Goal: Information Seeking & Learning: Learn about a topic

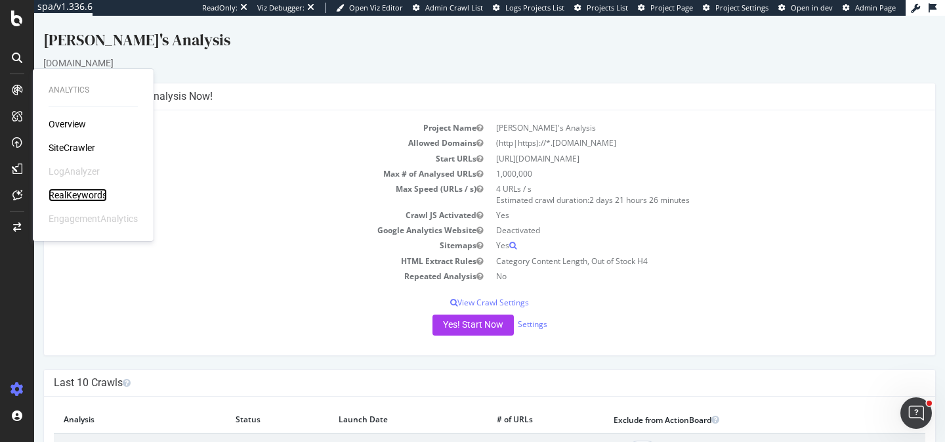
click at [77, 192] on div "RealKeywords" at bounding box center [78, 194] width 58 height 13
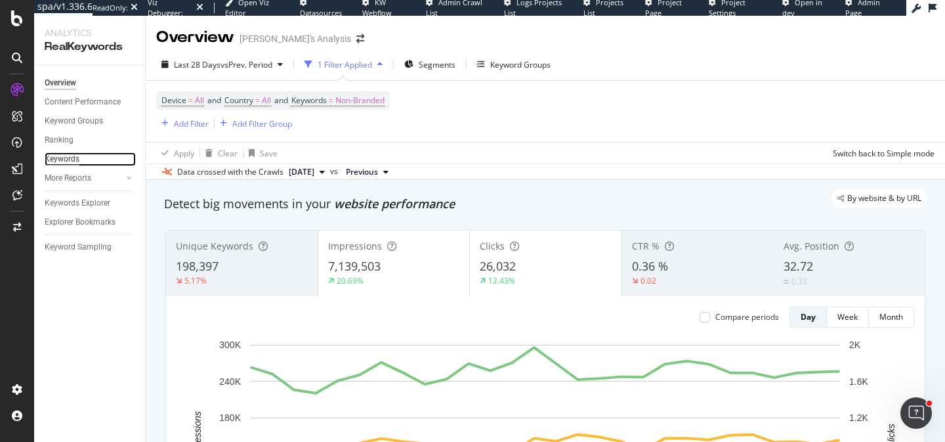
click at [69, 158] on div "Keywords" at bounding box center [62, 159] width 35 height 14
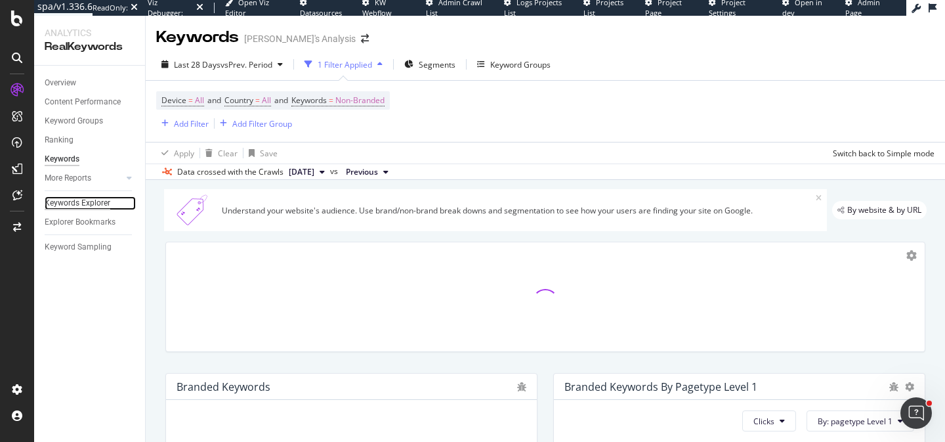
click at [85, 203] on div "Keywords Explorer" at bounding box center [78, 203] width 66 height 14
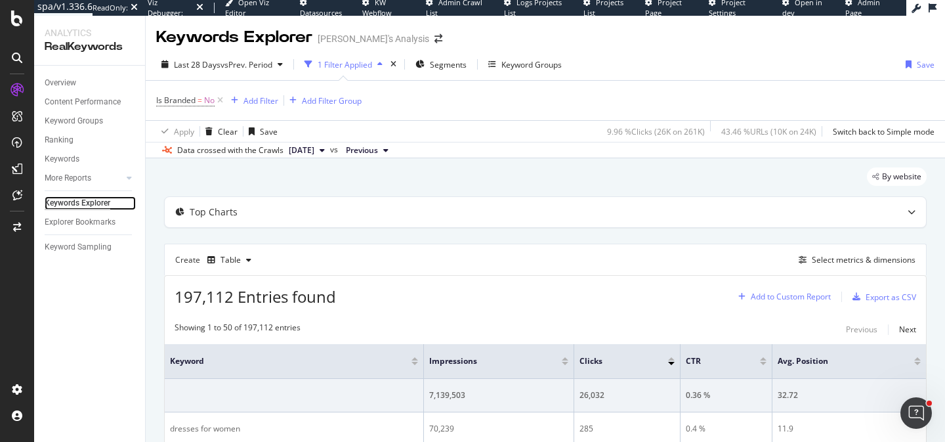
scroll to position [44, 0]
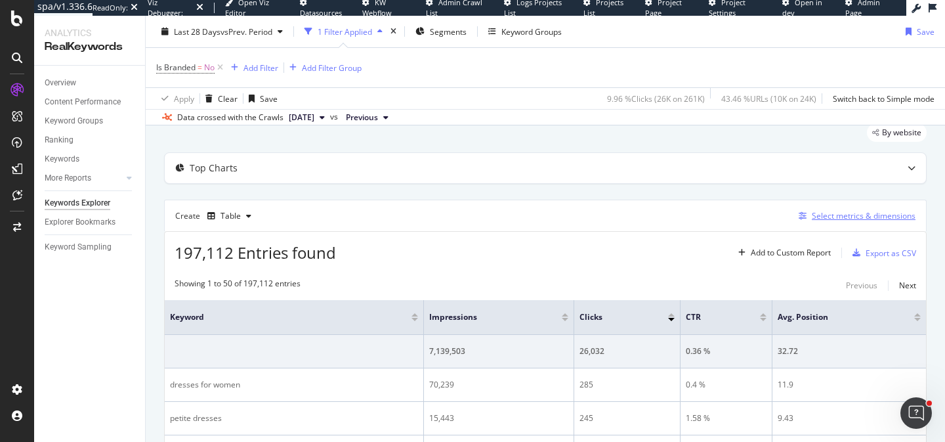
click at [860, 214] on div "Select metrics & dimensions" at bounding box center [864, 215] width 104 height 11
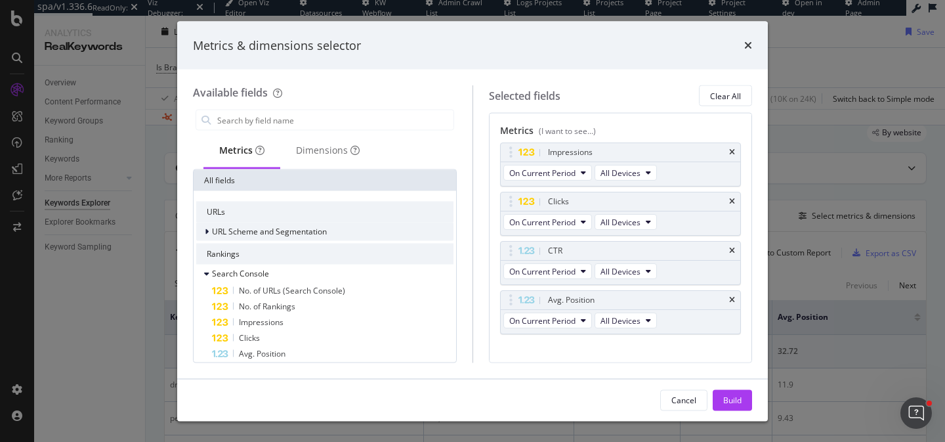
click at [297, 228] on span "URL Scheme and Segmentation" at bounding box center [269, 231] width 115 height 11
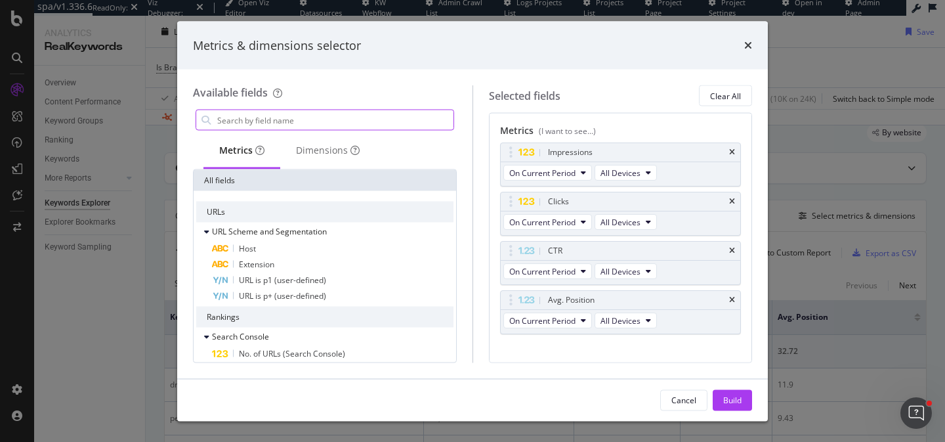
click at [268, 115] on input "modal" at bounding box center [335, 120] width 238 height 20
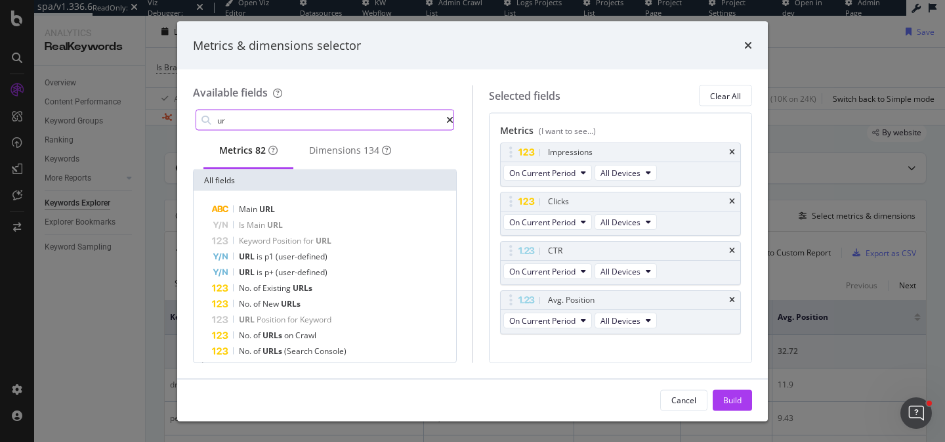
type input "u"
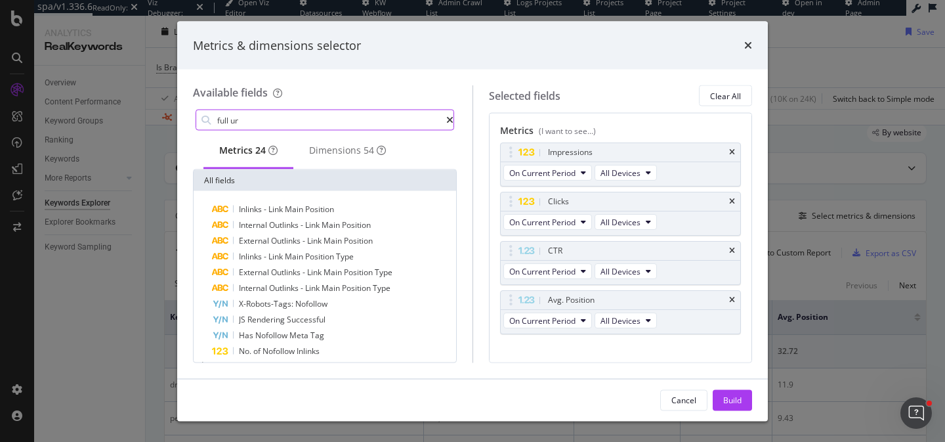
type input "full url"
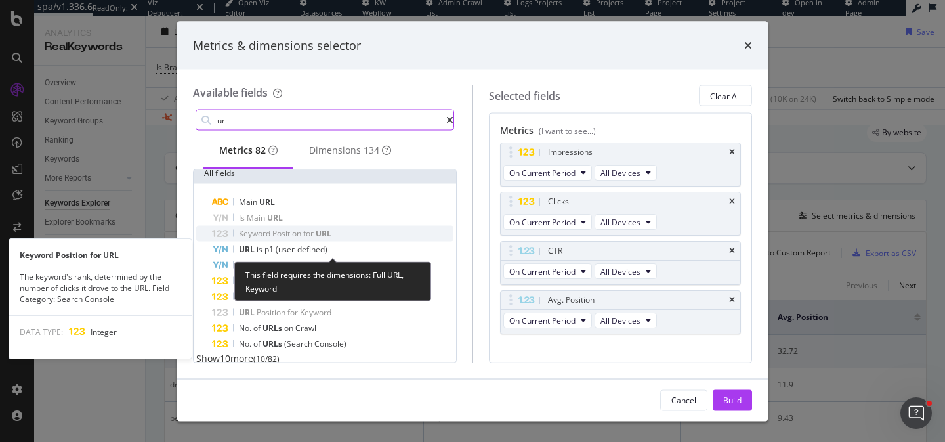
scroll to position [0, 0]
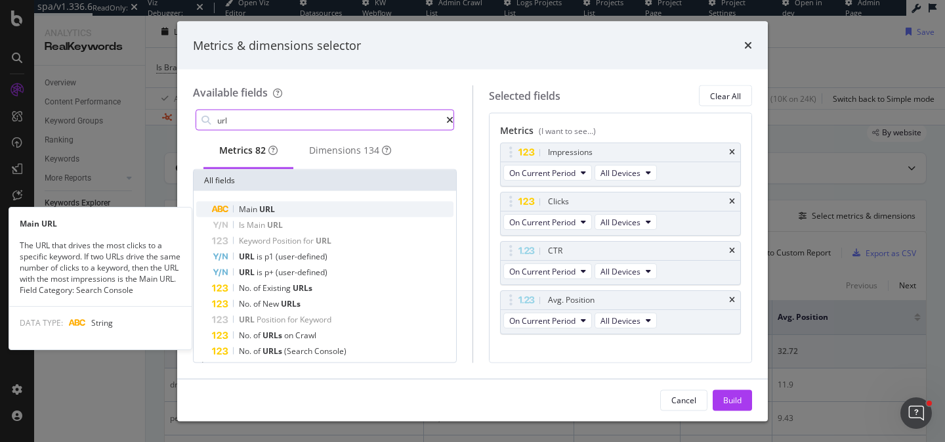
type input "url"
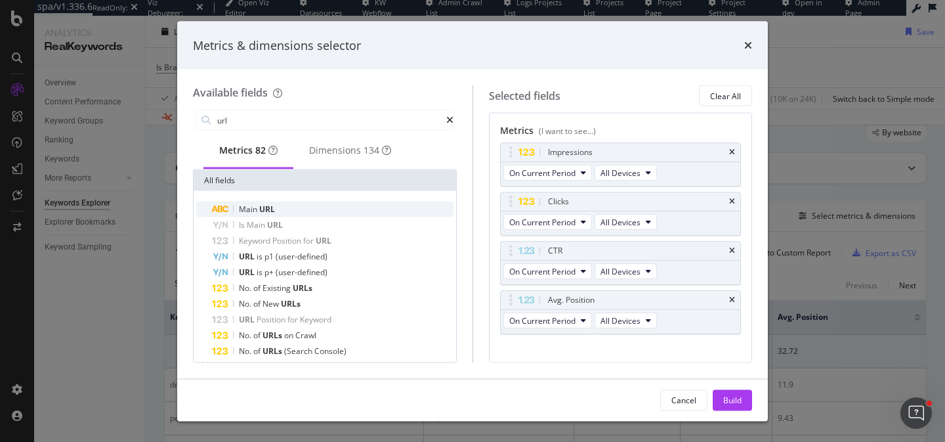
click at [264, 215] on span "URL" at bounding box center [267, 208] width 16 height 11
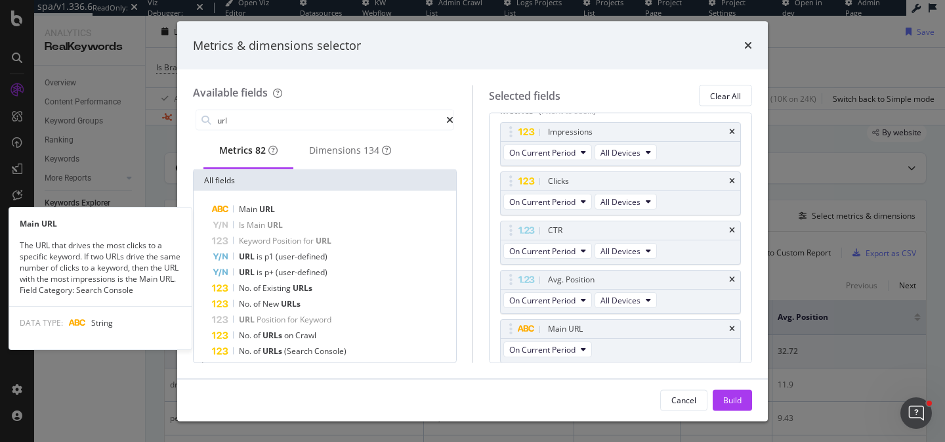
scroll to position [21, 0]
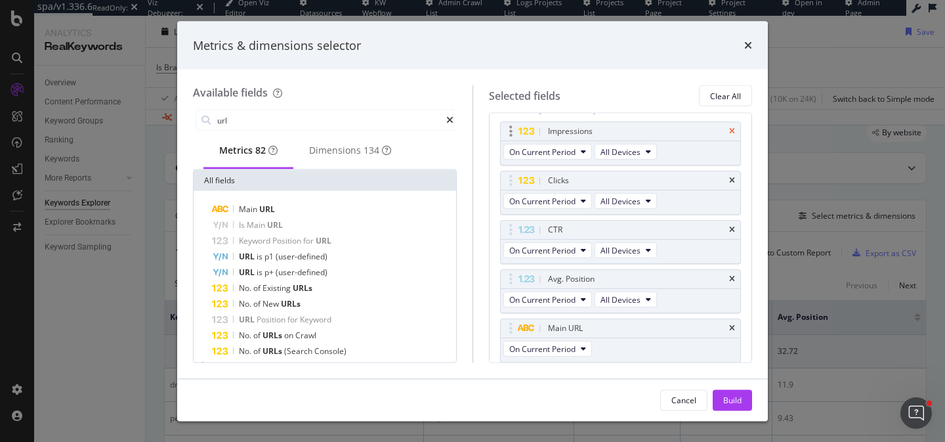
click at [734, 127] on icon "times" at bounding box center [732, 131] width 6 height 8
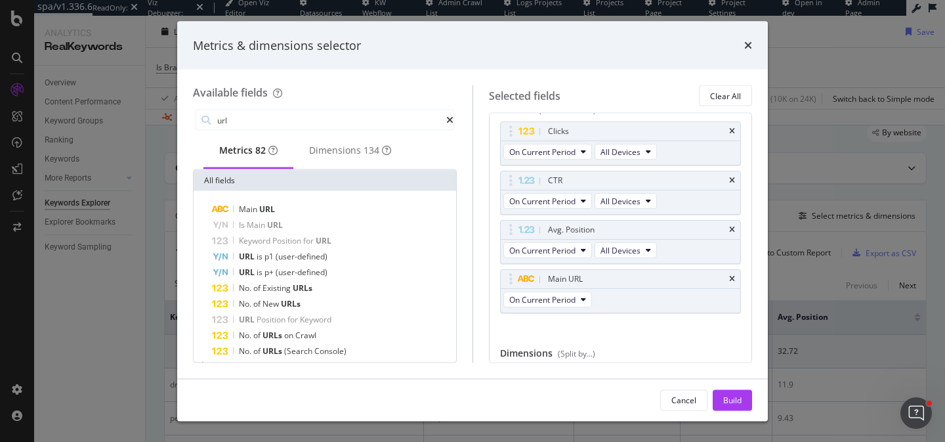
click at [734, 127] on icon "times" at bounding box center [732, 131] width 6 height 8
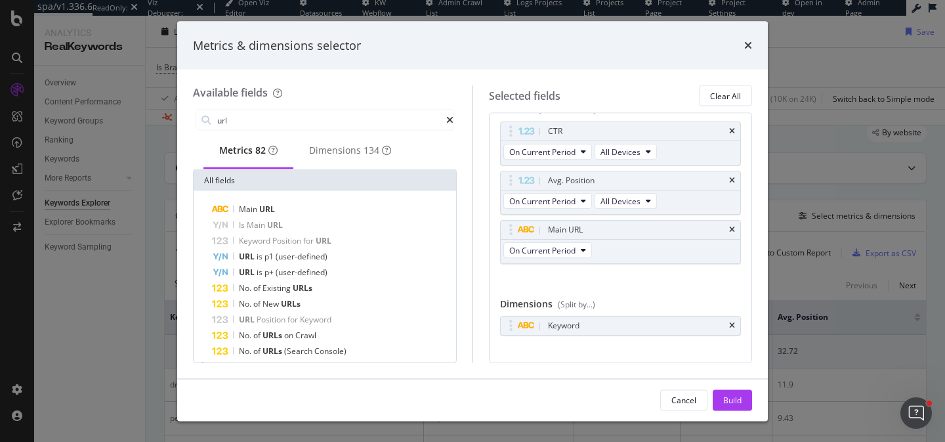
click at [734, 127] on icon "times" at bounding box center [732, 131] width 6 height 8
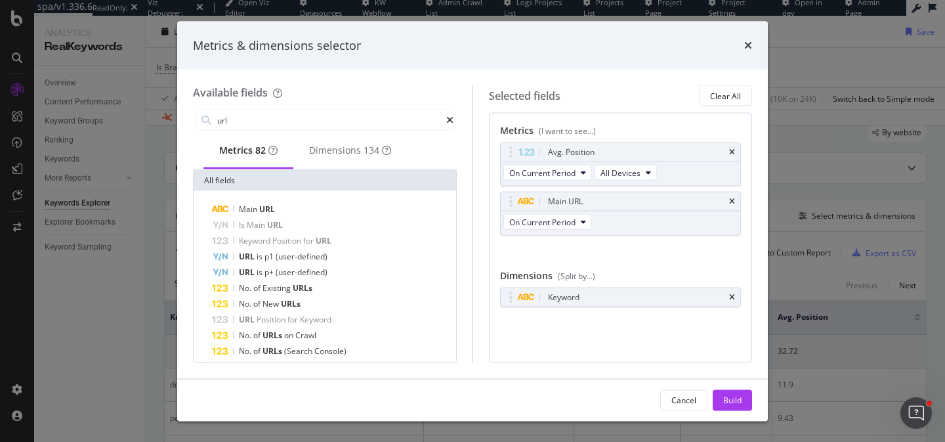
scroll to position [0, 0]
click at [734, 127] on div "Metrics (I want to see...)" at bounding box center [620, 133] width 241 height 18
click at [730, 151] on icon "times" at bounding box center [732, 152] width 6 height 8
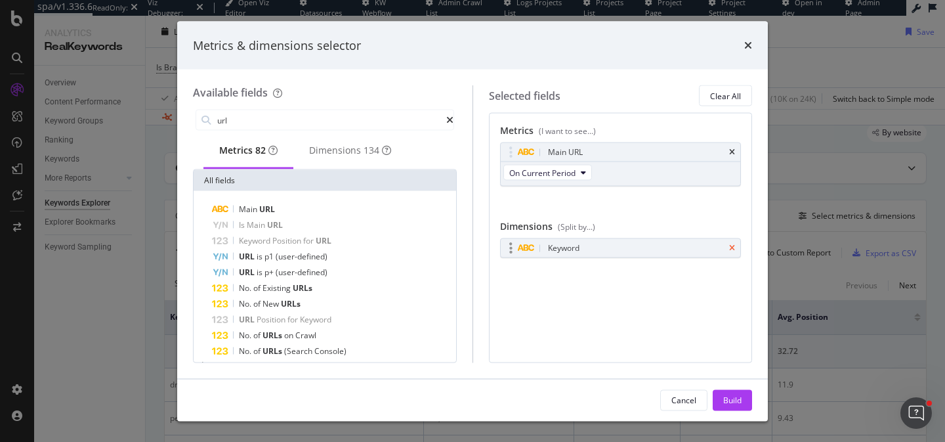
click at [732, 248] on icon "times" at bounding box center [732, 248] width 6 height 8
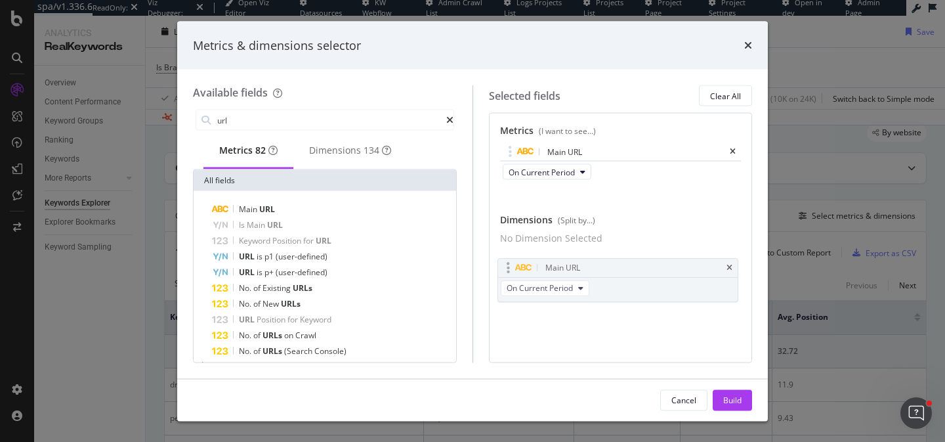
drag, startPoint x: 603, startPoint y: 148, endPoint x: 599, endPoint y: 269, distance: 121.5
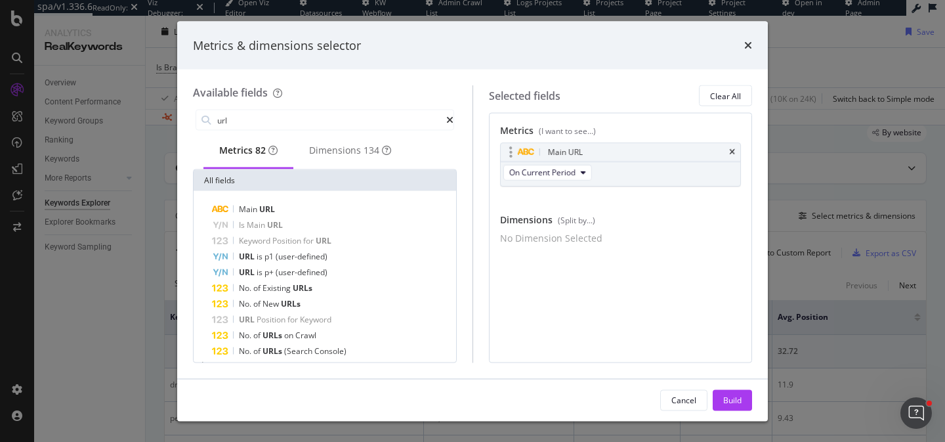
click at [600, 270] on body "spa/v1.336.6 ReadOnly: Viz Debugger: Open Viz Editor Datasources KW Webflow Adm…" at bounding box center [472, 221] width 945 height 442
click at [737, 397] on div "Build" at bounding box center [732, 399] width 18 height 11
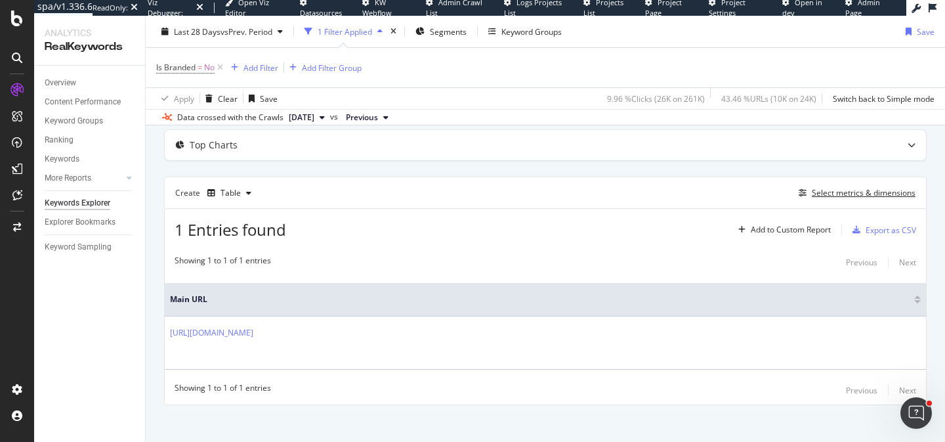
scroll to position [7, 0]
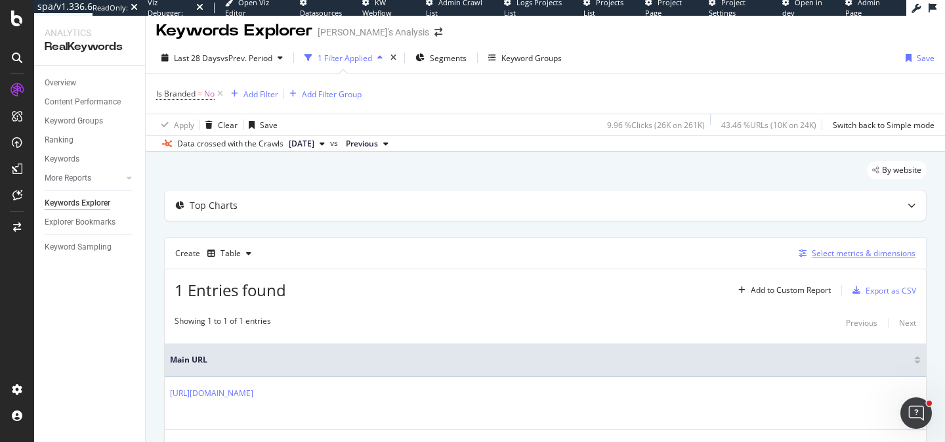
click at [868, 255] on div "Select metrics & dimensions" at bounding box center [864, 252] width 104 height 11
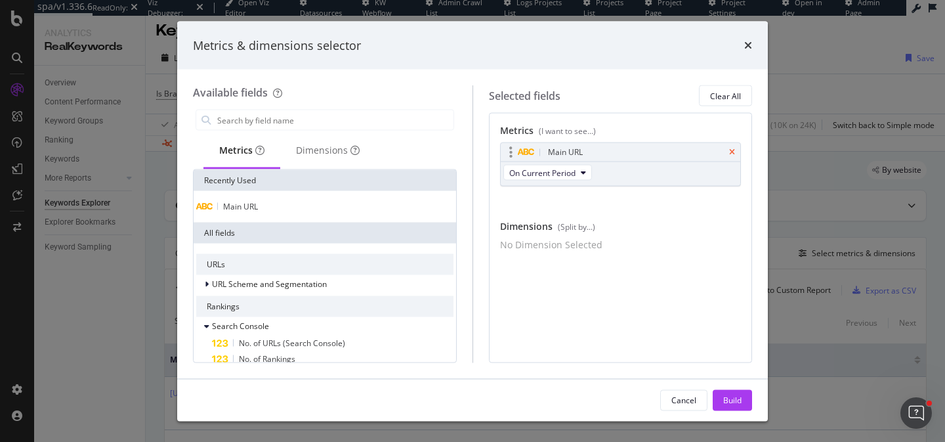
click at [732, 150] on icon "times" at bounding box center [732, 152] width 6 height 8
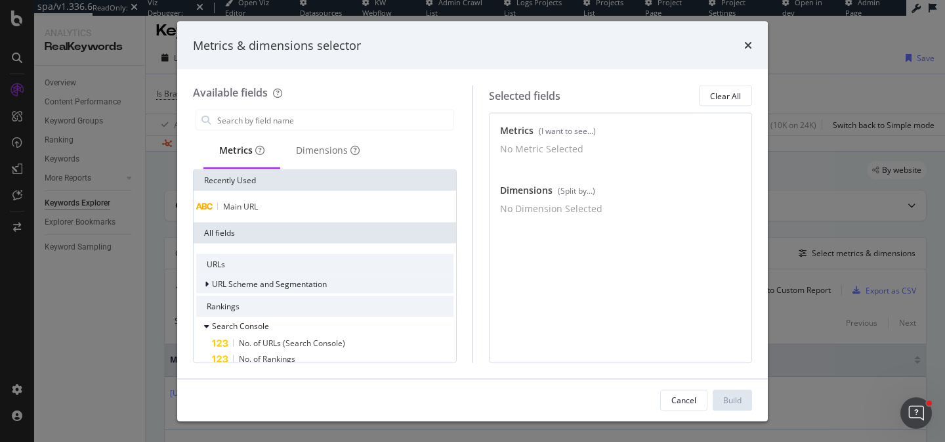
click at [287, 283] on span "URL Scheme and Segmentation" at bounding box center [269, 283] width 115 height 11
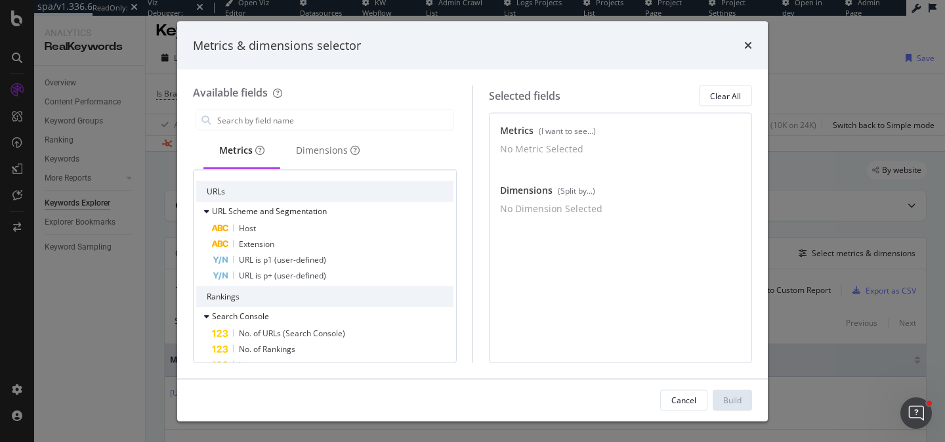
scroll to position [81, 0]
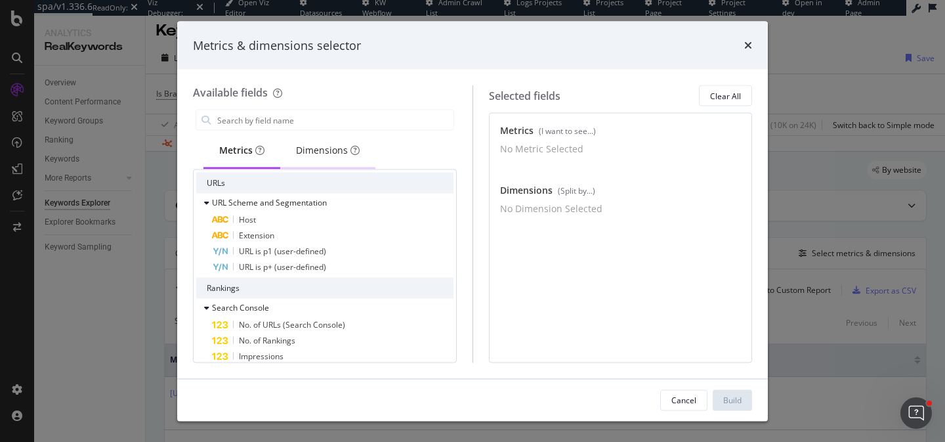
click at [331, 152] on div "Dimensions" at bounding box center [328, 150] width 64 height 13
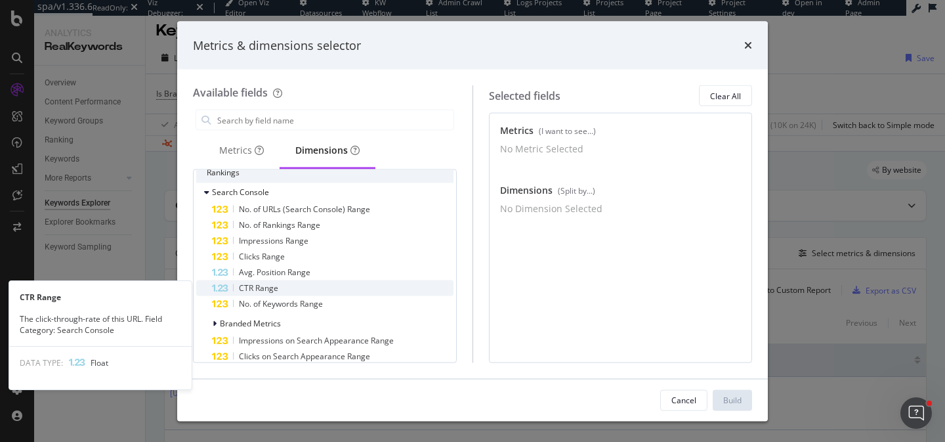
scroll to position [0, 0]
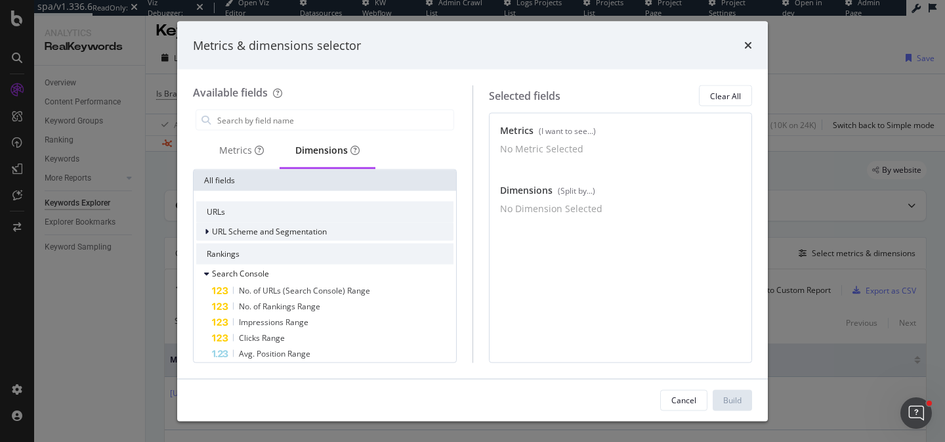
click at [287, 228] on span "URL Scheme and Segmentation" at bounding box center [269, 231] width 115 height 11
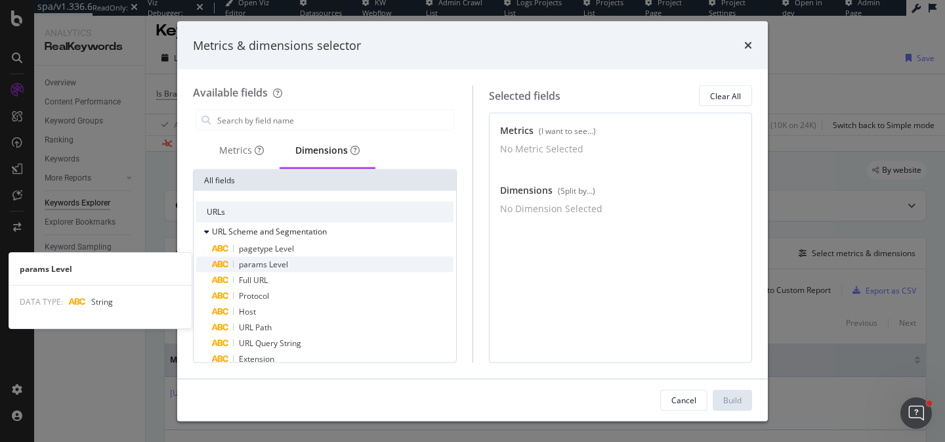
scroll to position [8, 0]
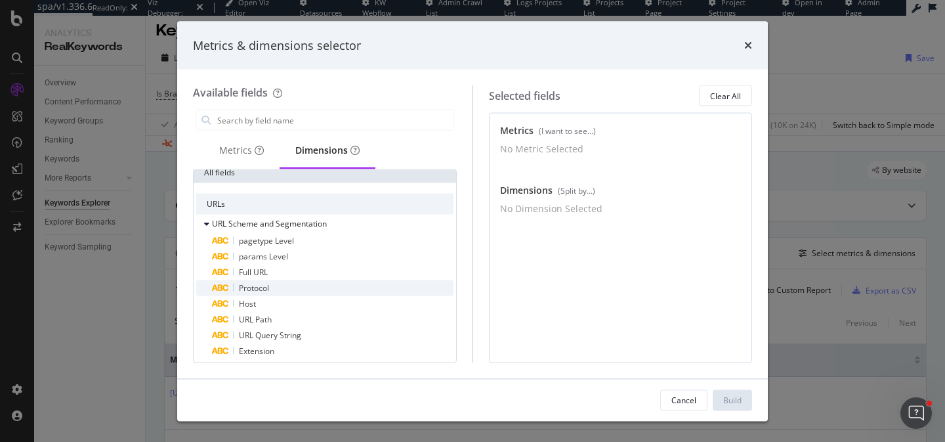
click at [364, 280] on div "Protocol" at bounding box center [332, 288] width 241 height 16
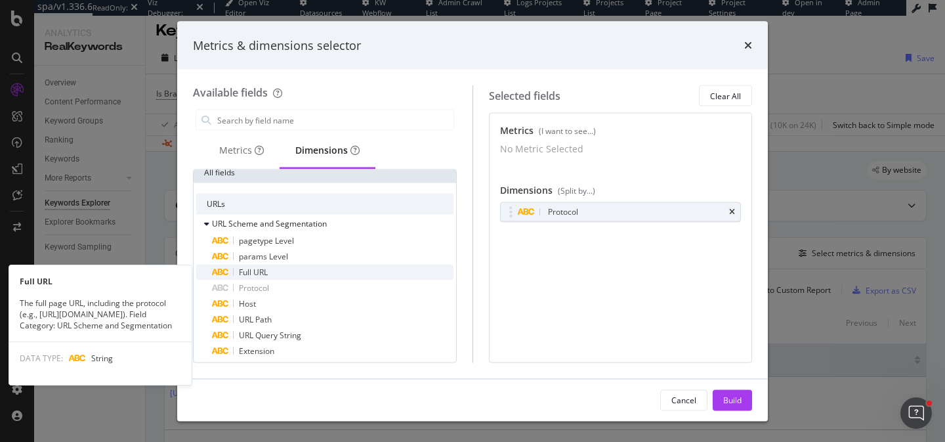
click at [307, 269] on div "Full URL" at bounding box center [332, 272] width 241 height 16
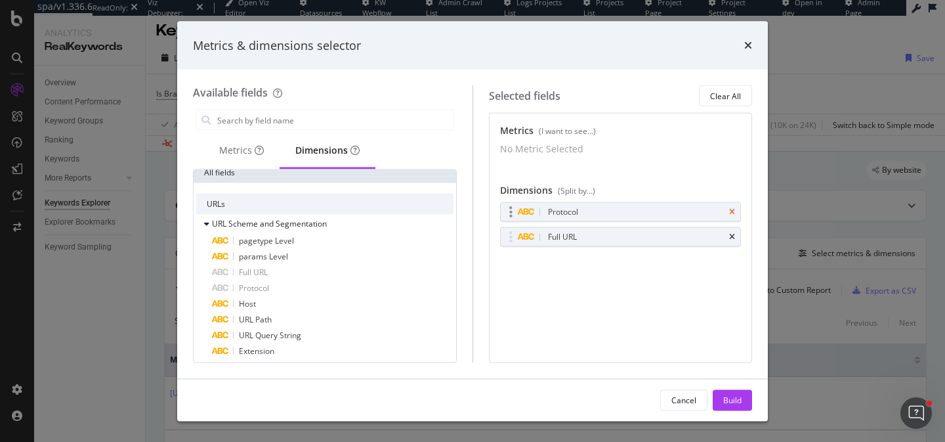
click at [734, 216] on icon "times" at bounding box center [732, 212] width 6 height 8
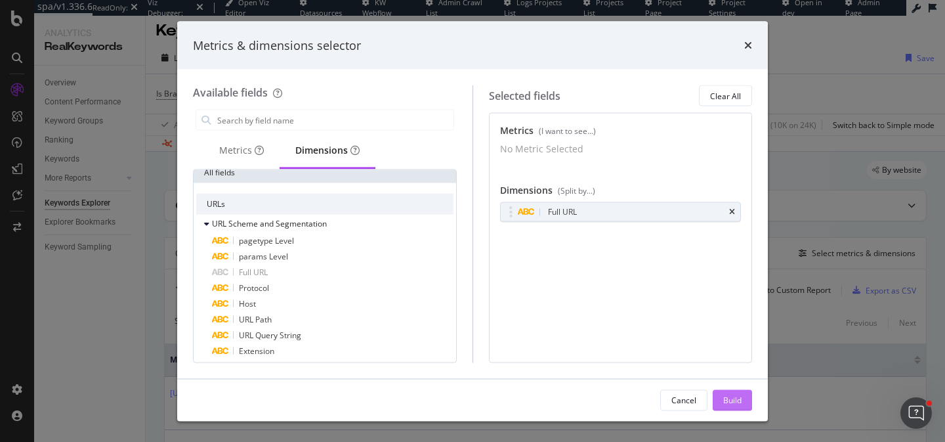
click at [734, 396] on div "Build" at bounding box center [732, 399] width 18 height 11
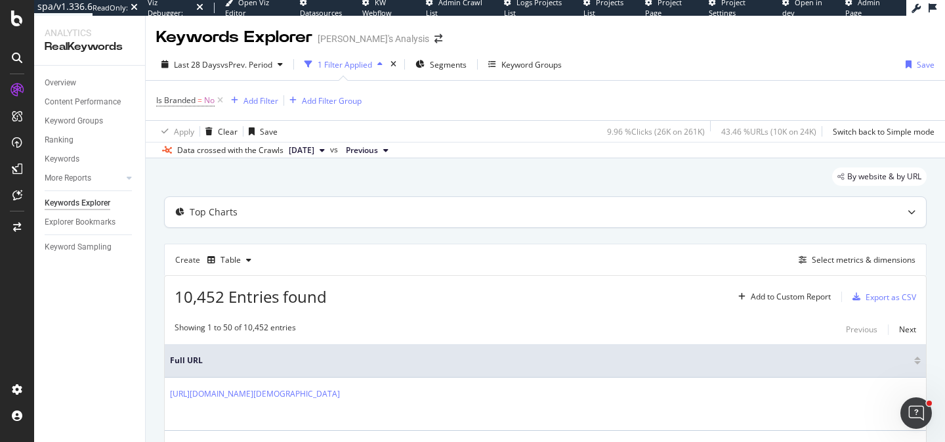
click at [442, 211] on div "Top Charts" at bounding box center [519, 211] width 709 height 13
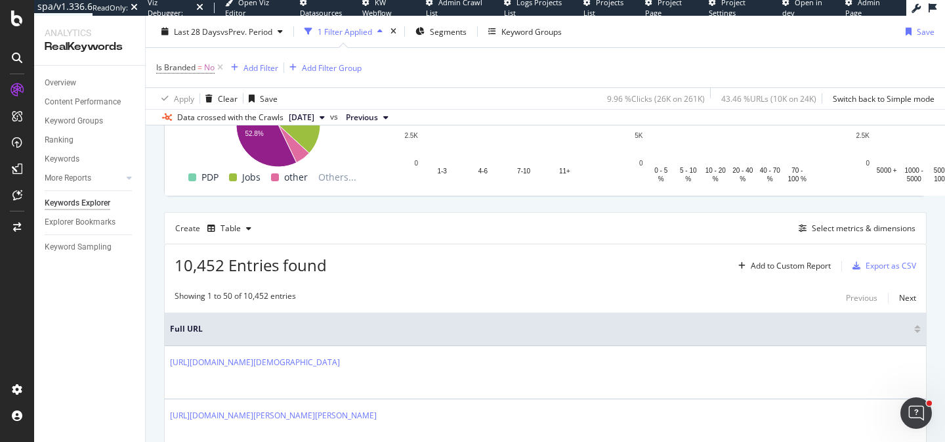
scroll to position [179, 0]
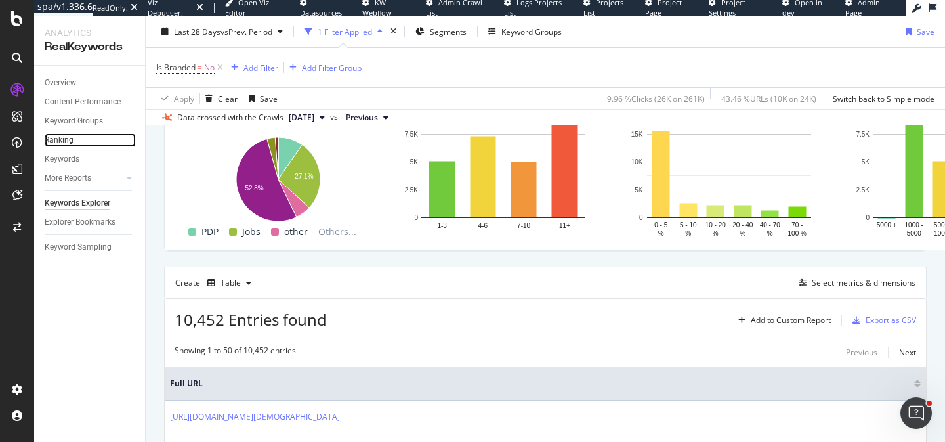
click at [75, 139] on link "Ranking" at bounding box center [90, 140] width 91 height 14
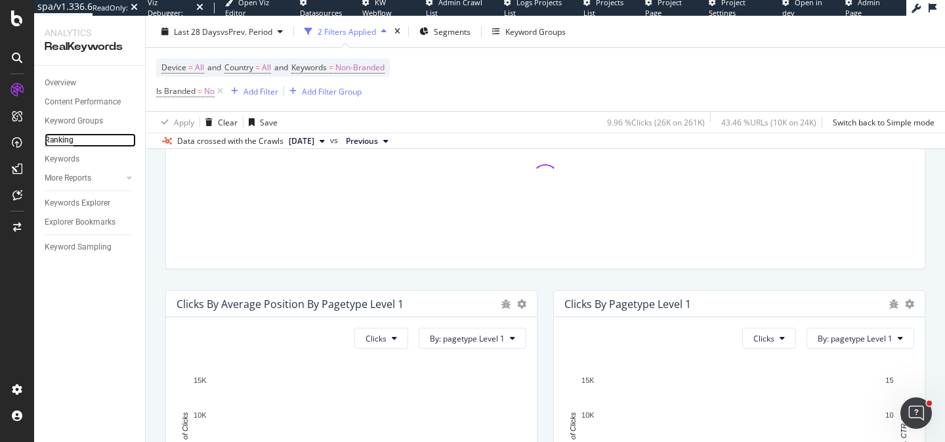
scroll to position [542, 0]
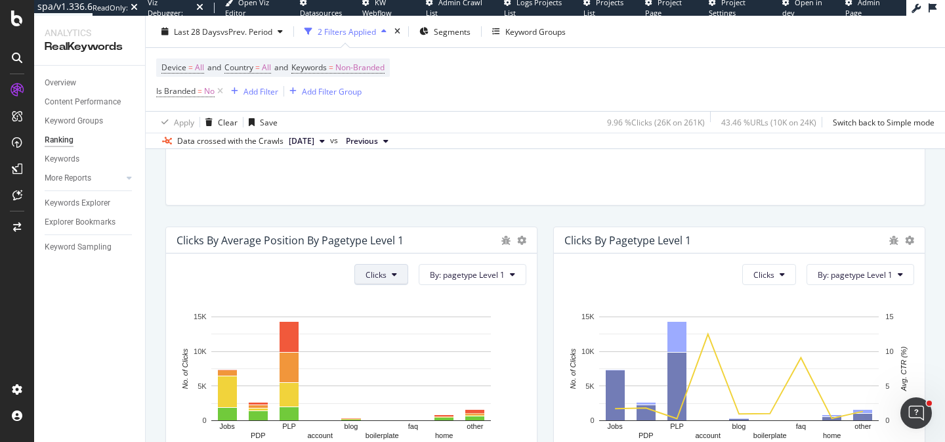
click at [403, 272] on button "Clicks" at bounding box center [381, 274] width 54 height 21
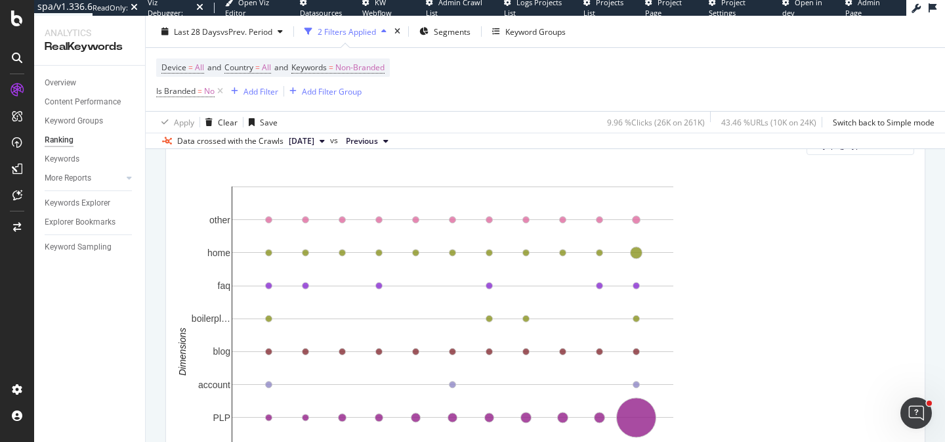
scroll to position [981, 0]
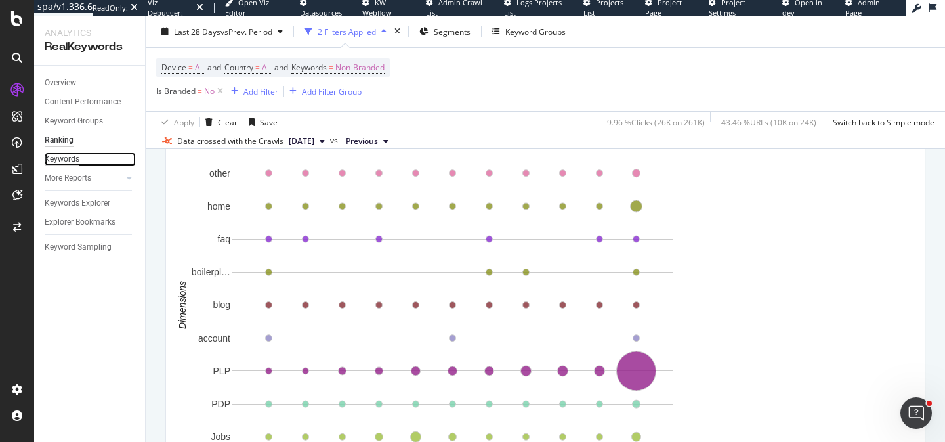
click at [70, 159] on div "Keywords" at bounding box center [62, 159] width 35 height 14
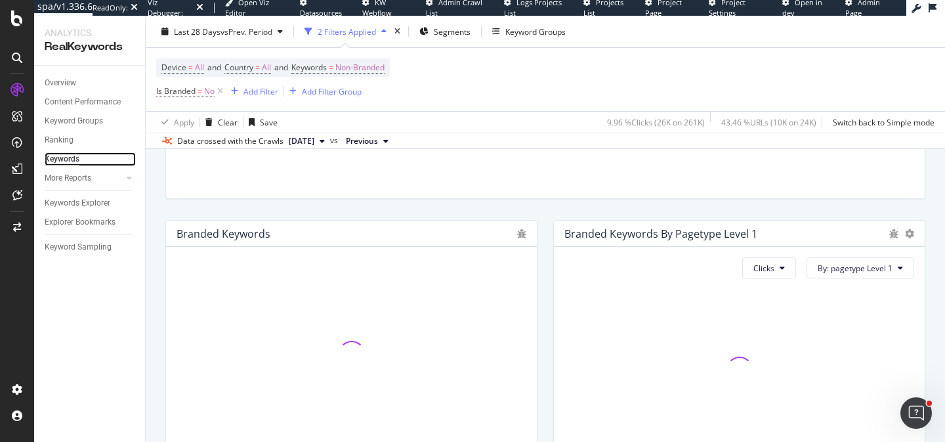
scroll to position [156, 0]
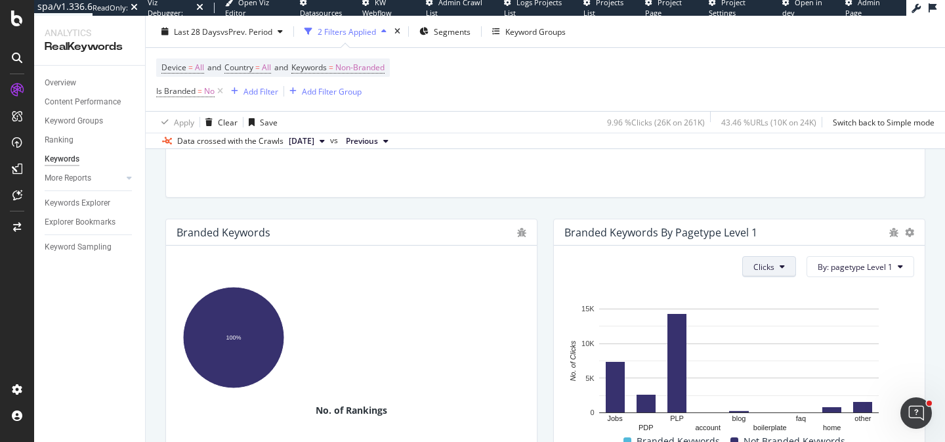
click at [788, 260] on button "Clicks" at bounding box center [769, 266] width 54 height 21
click at [862, 270] on span "By: pagetype Level 1" at bounding box center [855, 266] width 75 height 11
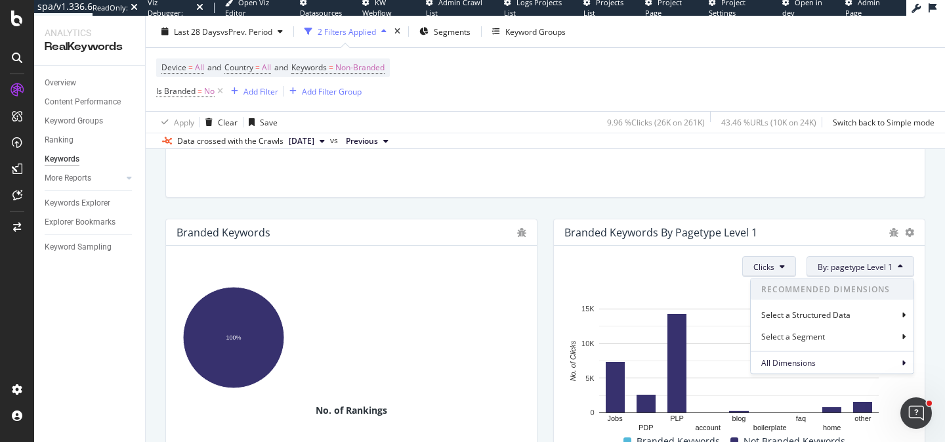
click at [769, 273] on button "Clicks" at bounding box center [769, 266] width 54 height 21
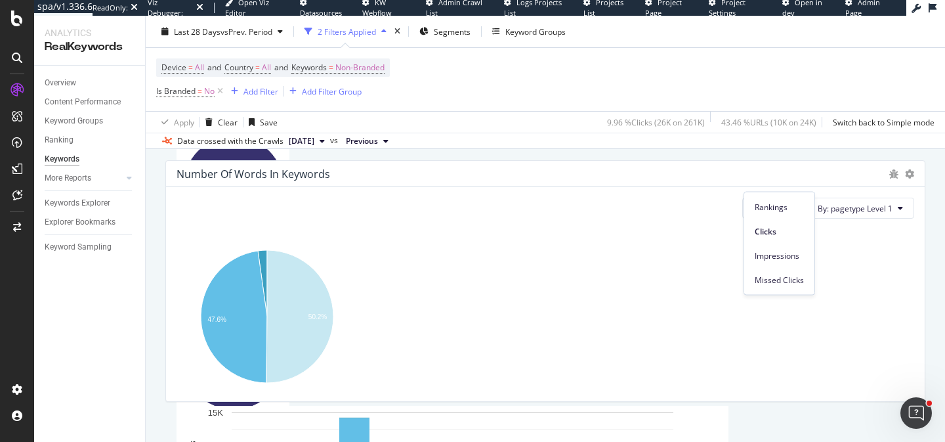
scroll to position [494, 0]
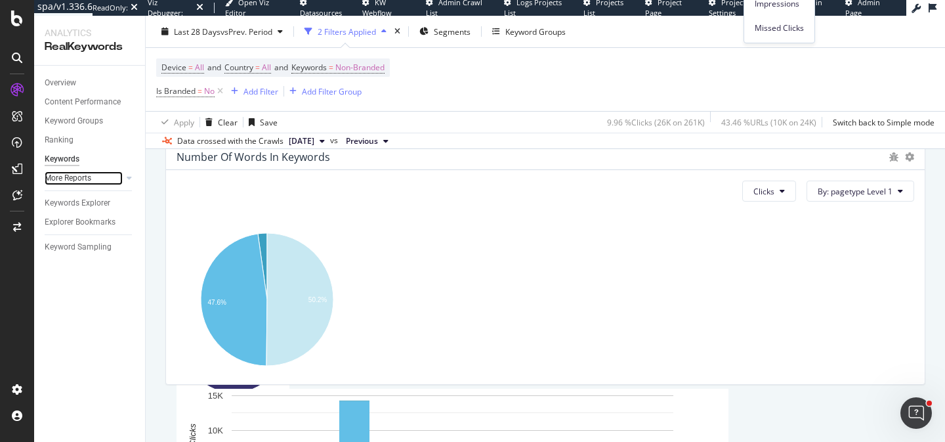
click at [104, 182] on link "More Reports" at bounding box center [84, 178] width 78 height 14
